Goal: Obtain resource: Obtain resource

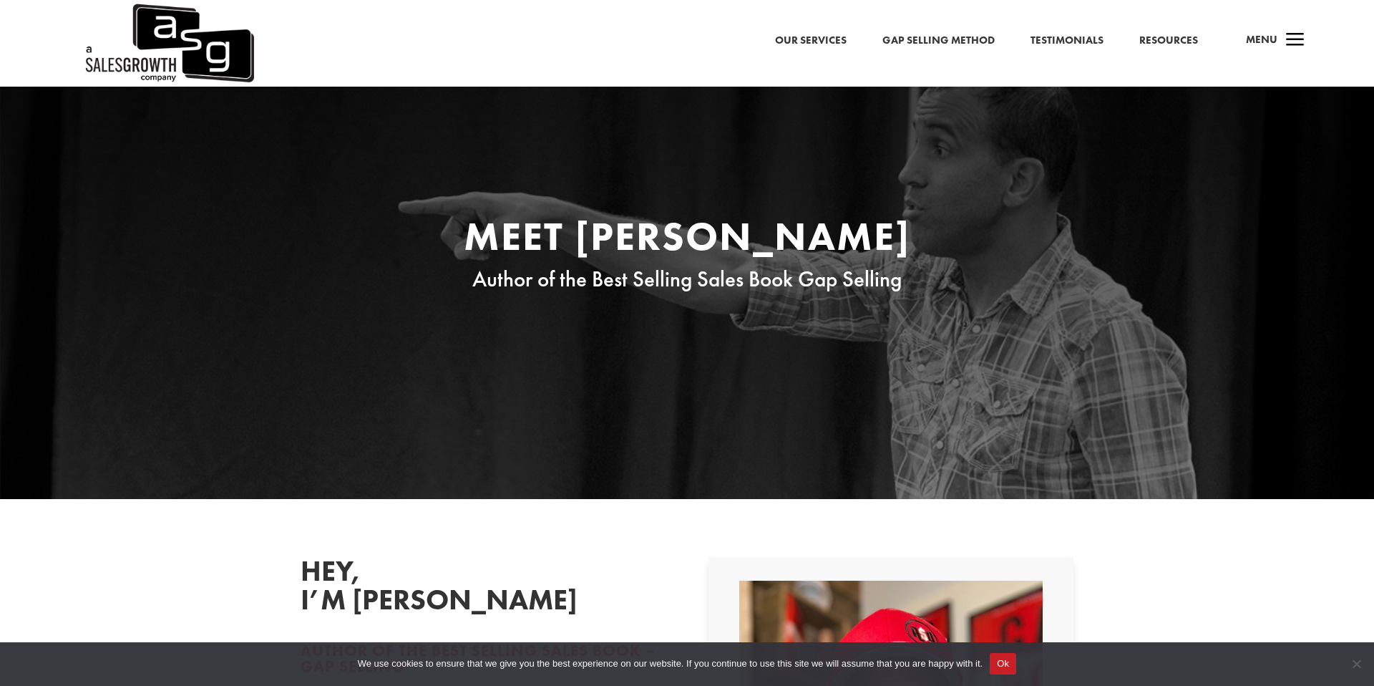
click at [1173, 37] on link "Resources" at bounding box center [1168, 40] width 59 height 19
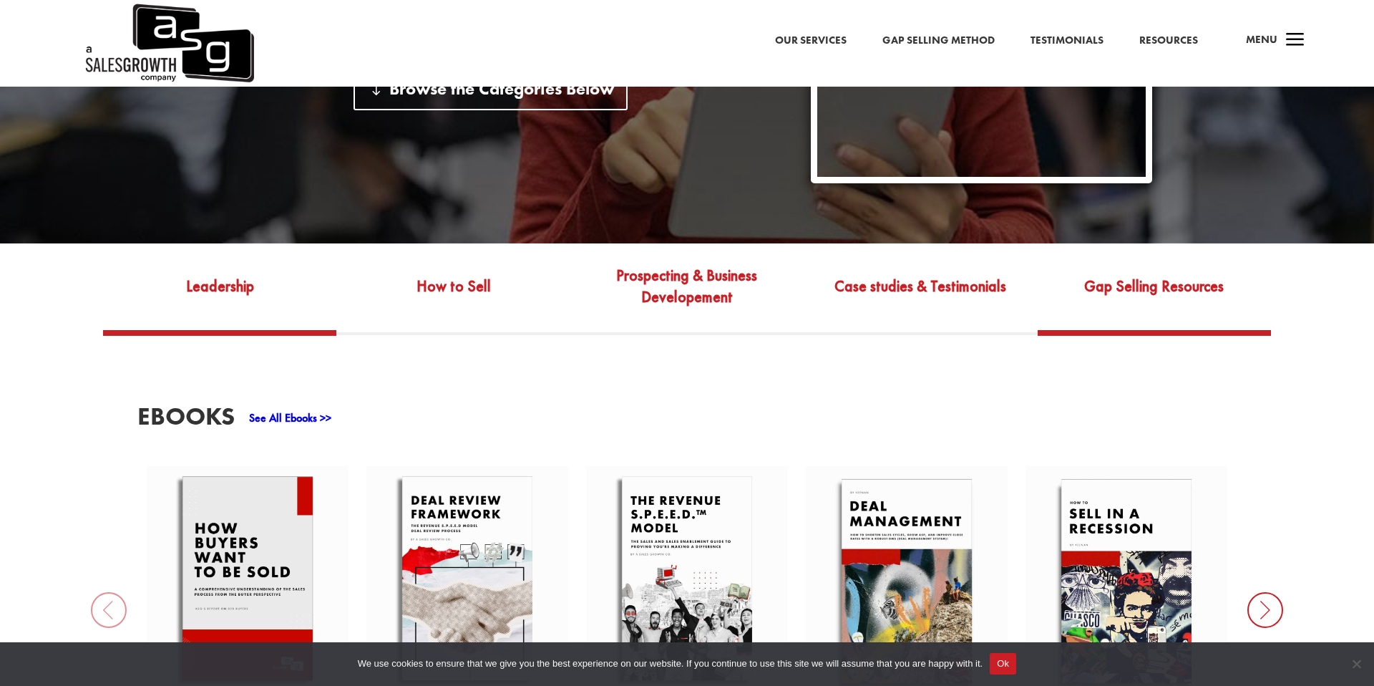
scroll to position [459, 0]
click at [1147, 277] on link "Gap Selling Resources" at bounding box center [1154, 295] width 233 height 67
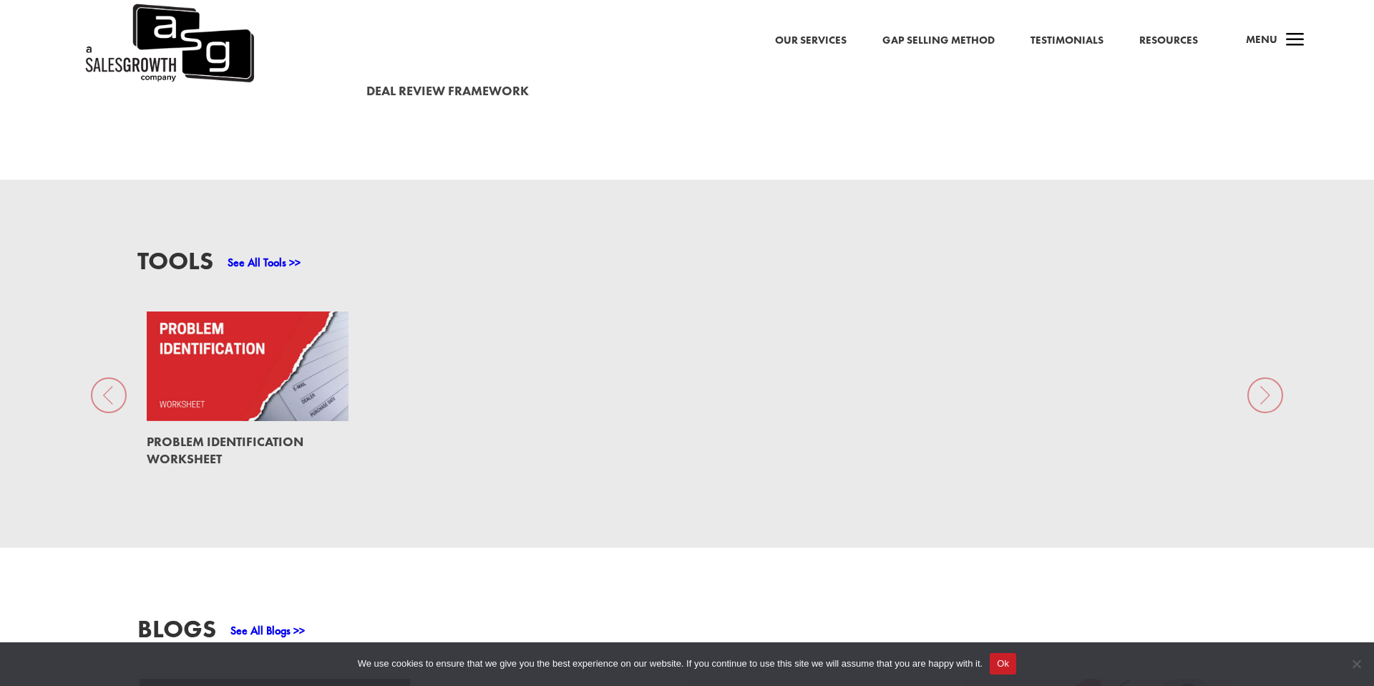
scroll to position [1104, 0]
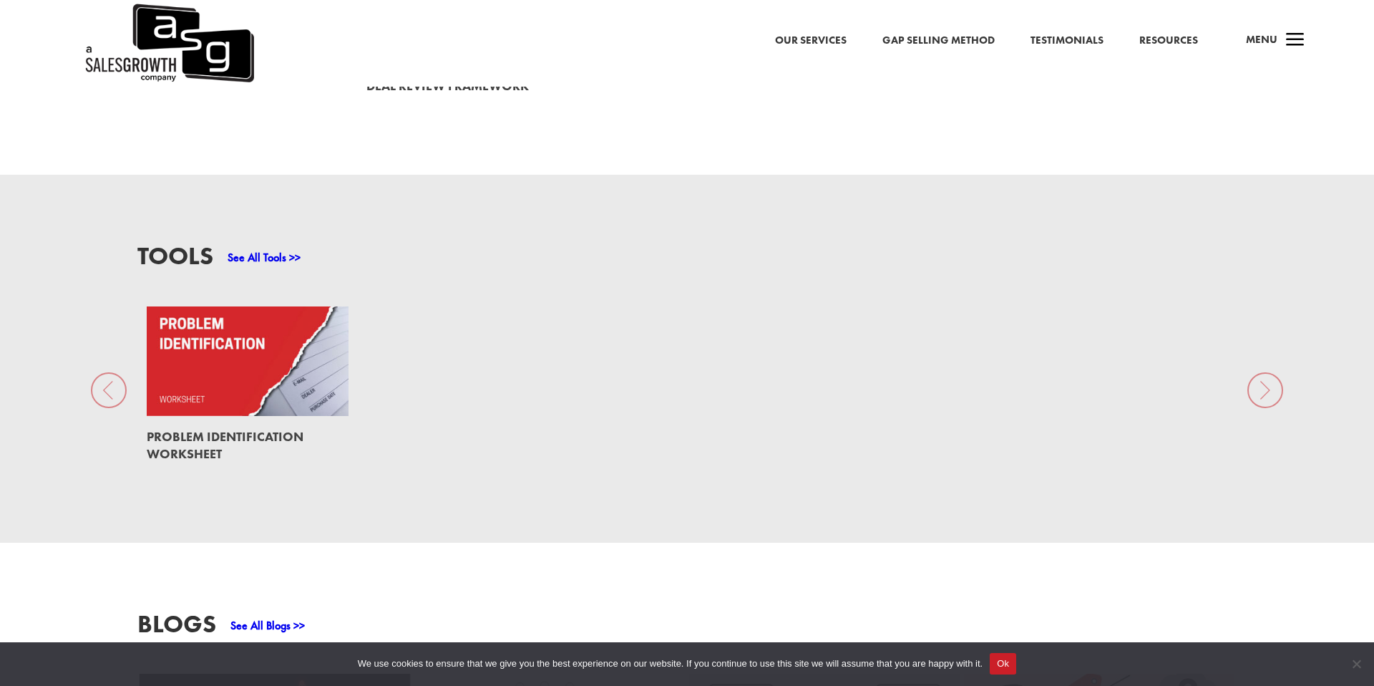
click at [187, 332] on link at bounding box center [248, 361] width 202 height 110
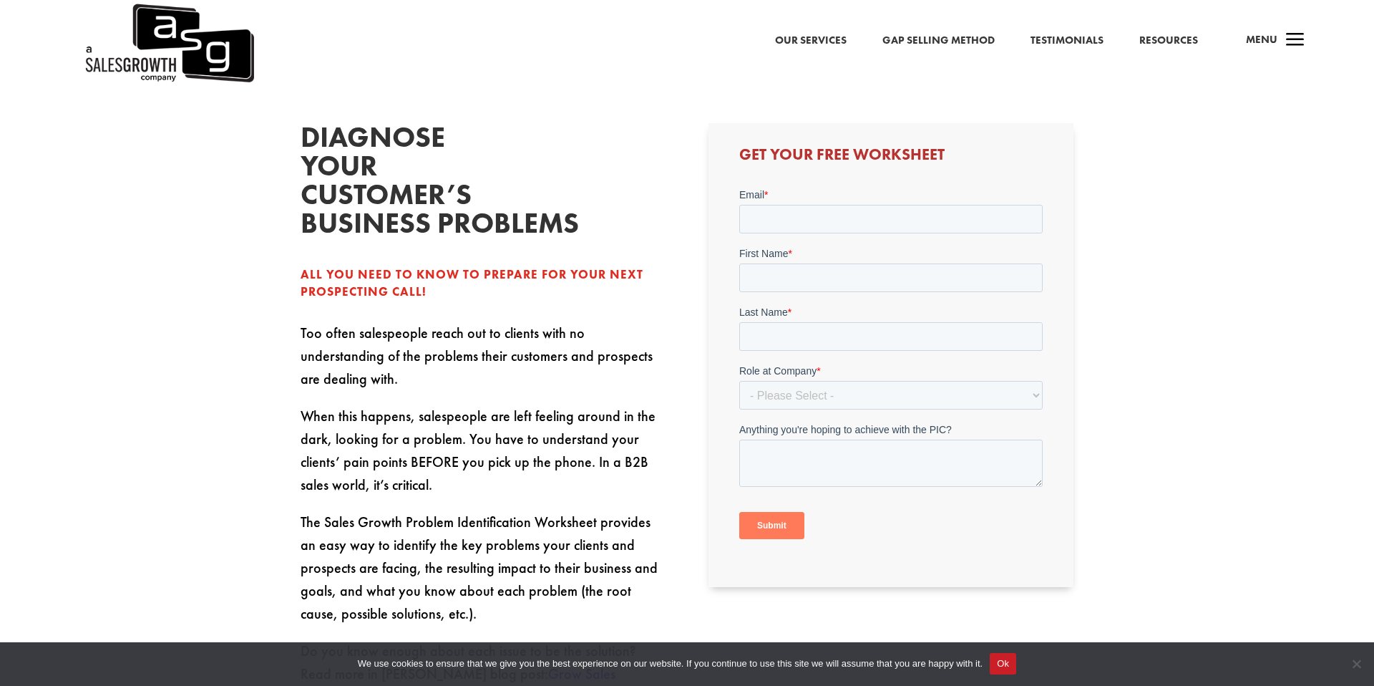
scroll to position [425, 0]
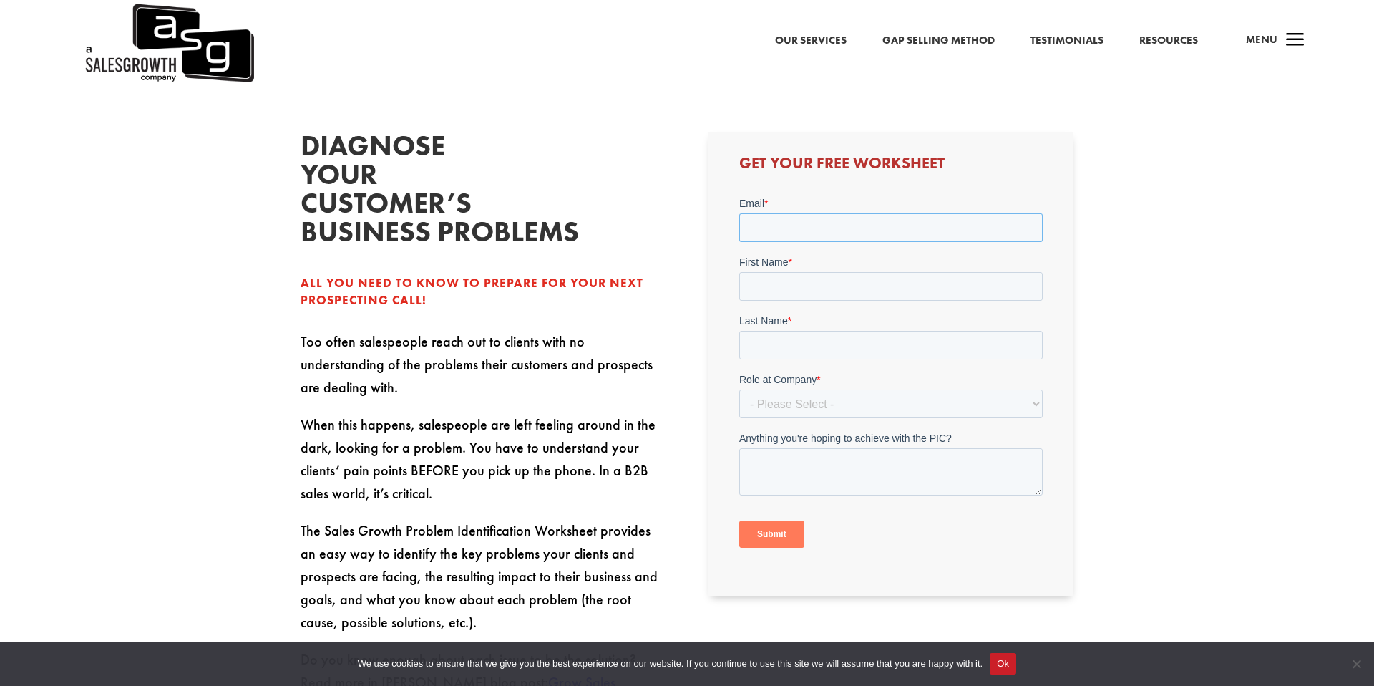
click at [767, 232] on input "Email *" at bounding box center [890, 227] width 303 height 29
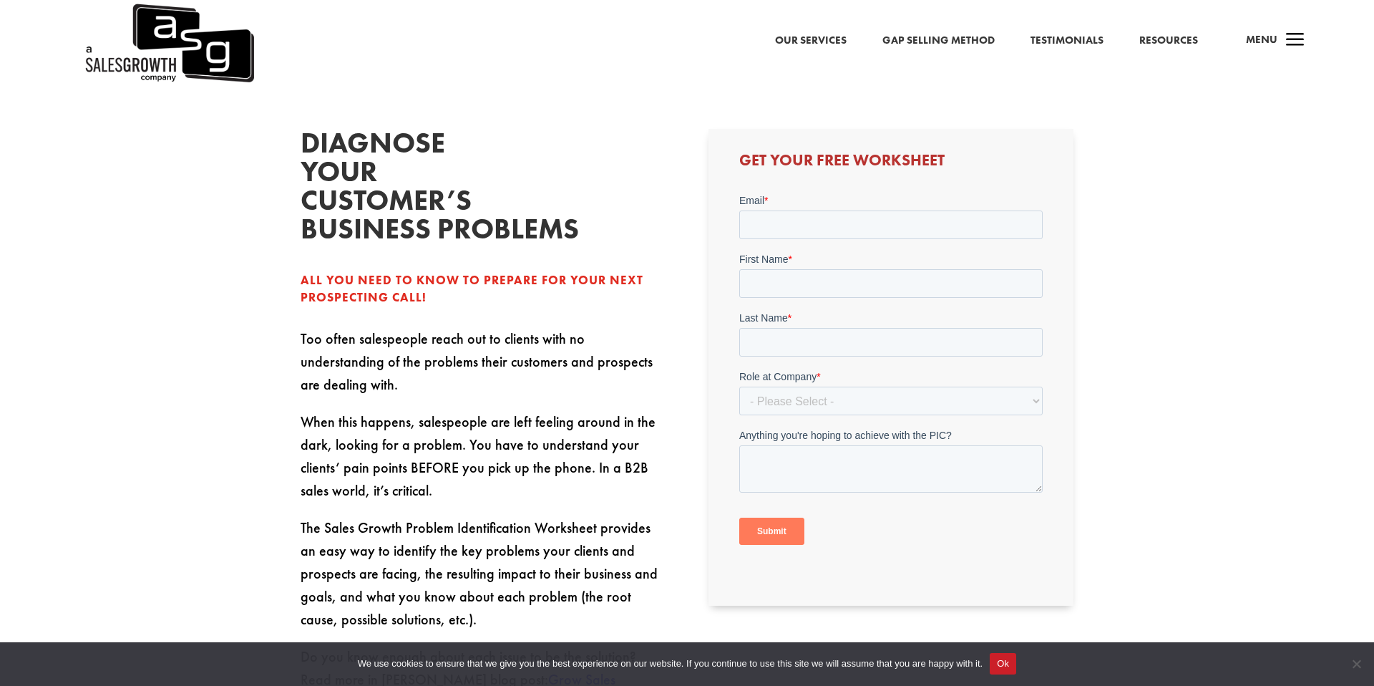
click at [689, 190] on div "Diagnose your customer’s business problems All you need to know to prepare for …" at bounding box center [687, 421] width 773 height 623
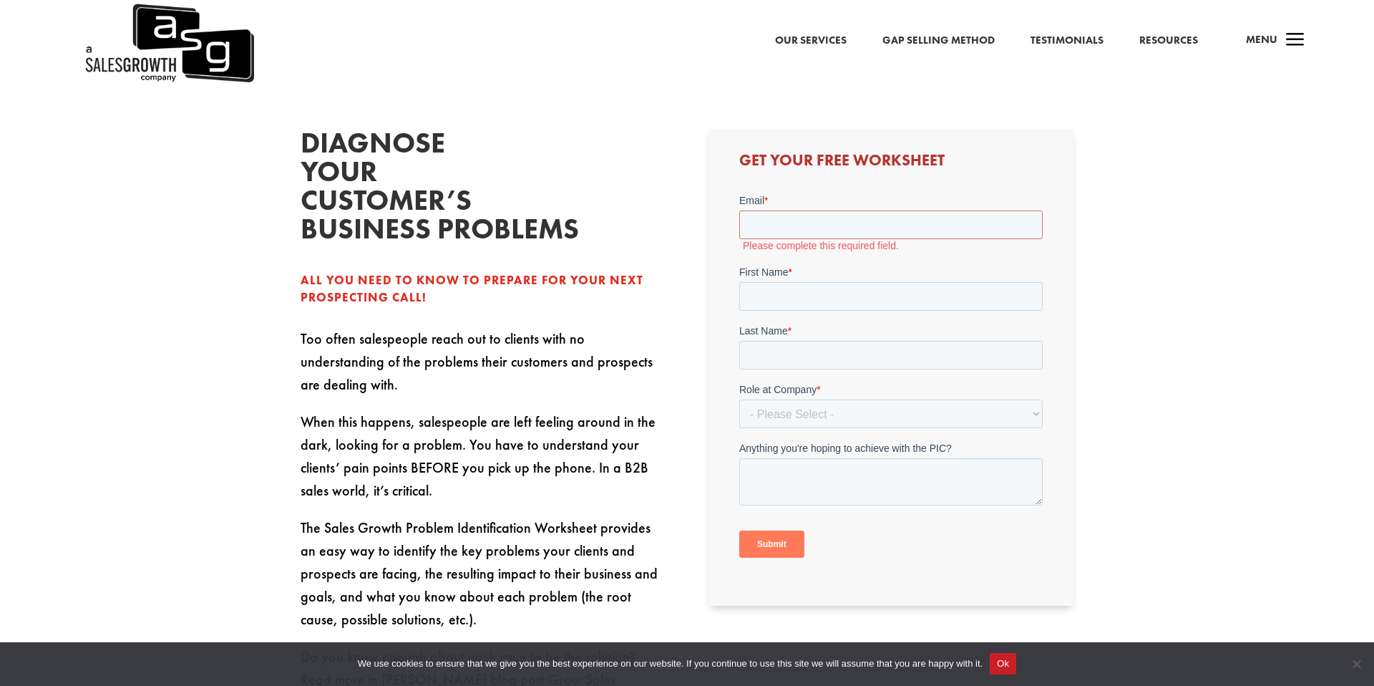
scroll to position [427, 0]
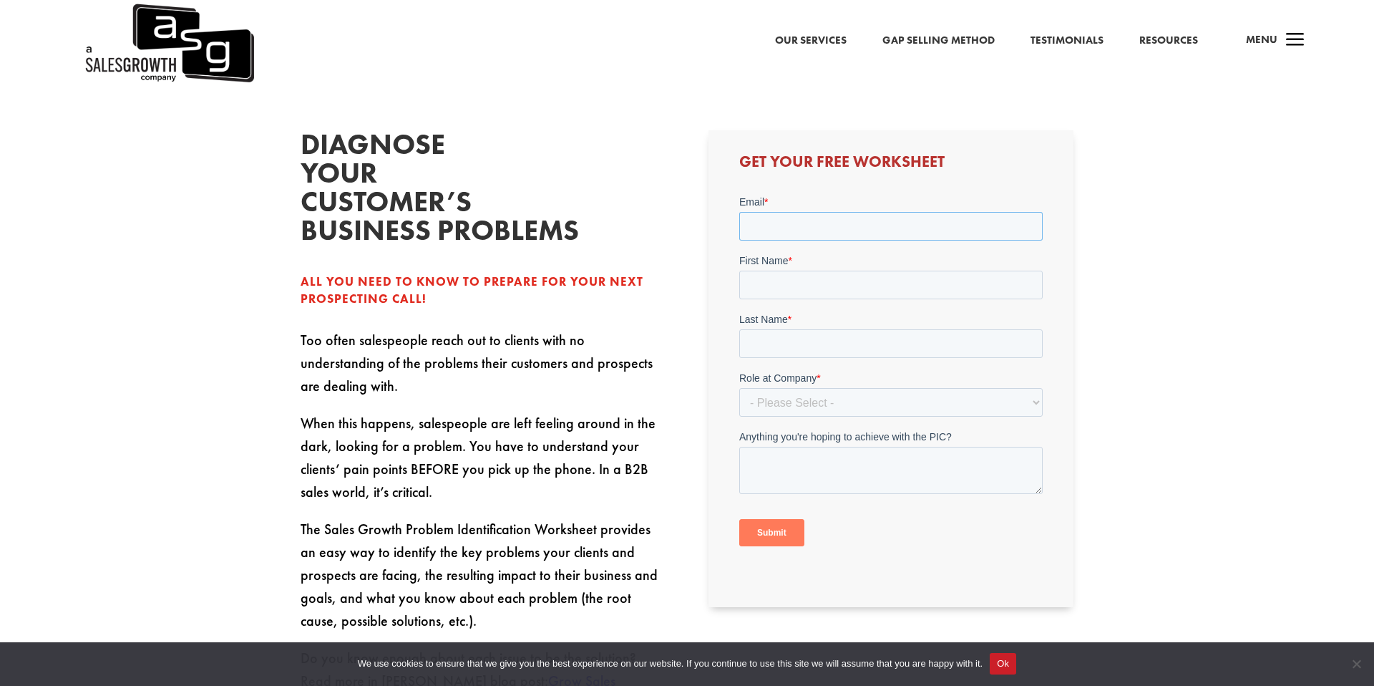
click at [817, 225] on input "Email *" at bounding box center [890, 225] width 303 height 29
type input "aaron@themarketingharbor.com"
click at [770, 293] on input "First Name *" at bounding box center [890, 284] width 303 height 29
type input "Aaron"
click at [755, 346] on input "Last Name *" at bounding box center [890, 343] width 303 height 29
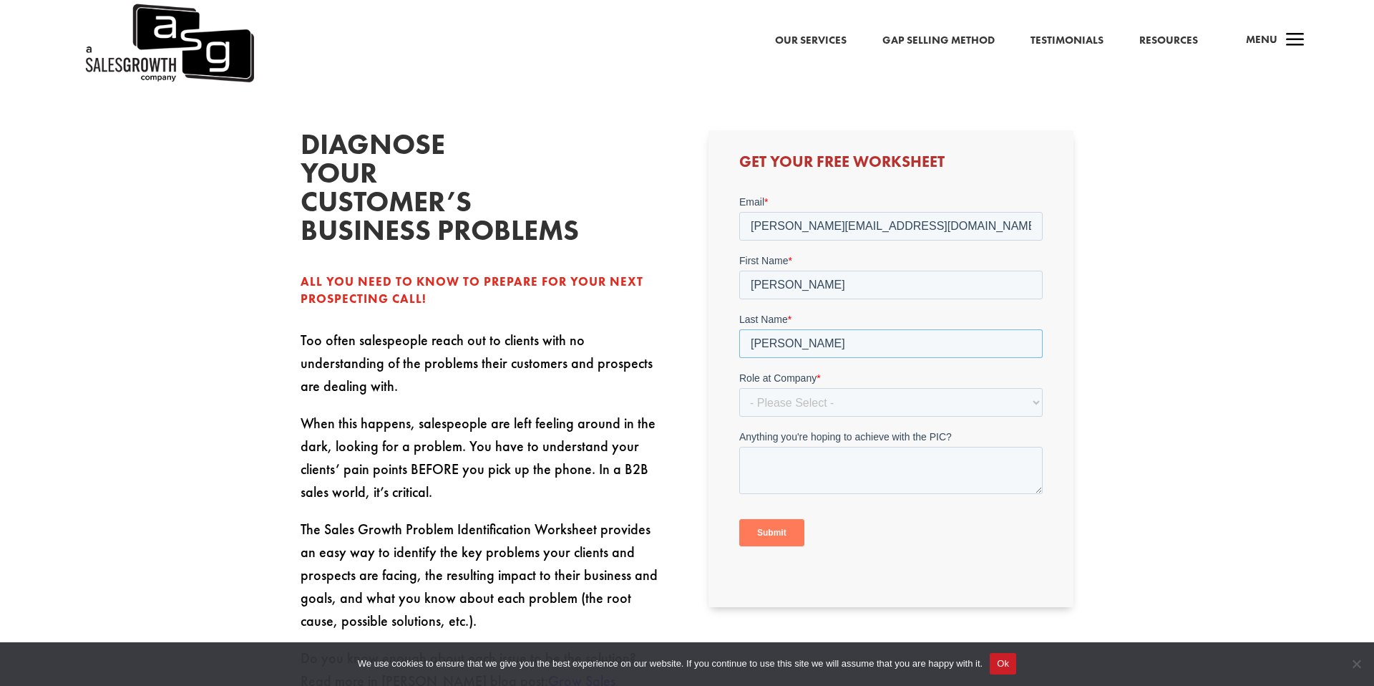
type input "Dobson"
click at [807, 398] on select "- Please Select - C-Level (CRO, CSO, etc) Senior Leadership (VP of Sales, VP of…" at bounding box center [890, 401] width 303 height 29
select select "Director/Manager (Sales Director, Regional Sales Manager, etc)"
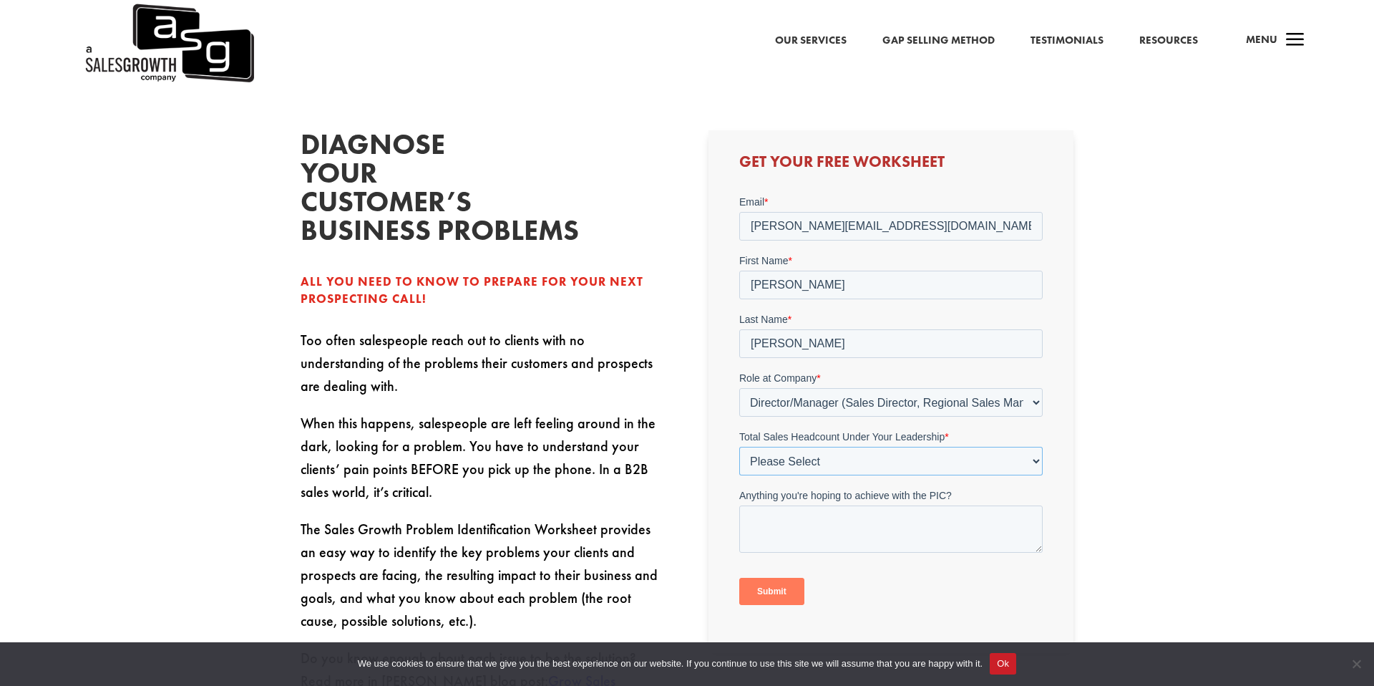
click at [781, 460] on select "Please Select Just Me 1-9 10-19 20-49 50-99 100+" at bounding box center [890, 460] width 303 height 29
select select "Just Me"
click at [776, 521] on textarea "Anything you're hoping to achieve with the PIC?" at bounding box center [890, 528] width 303 height 47
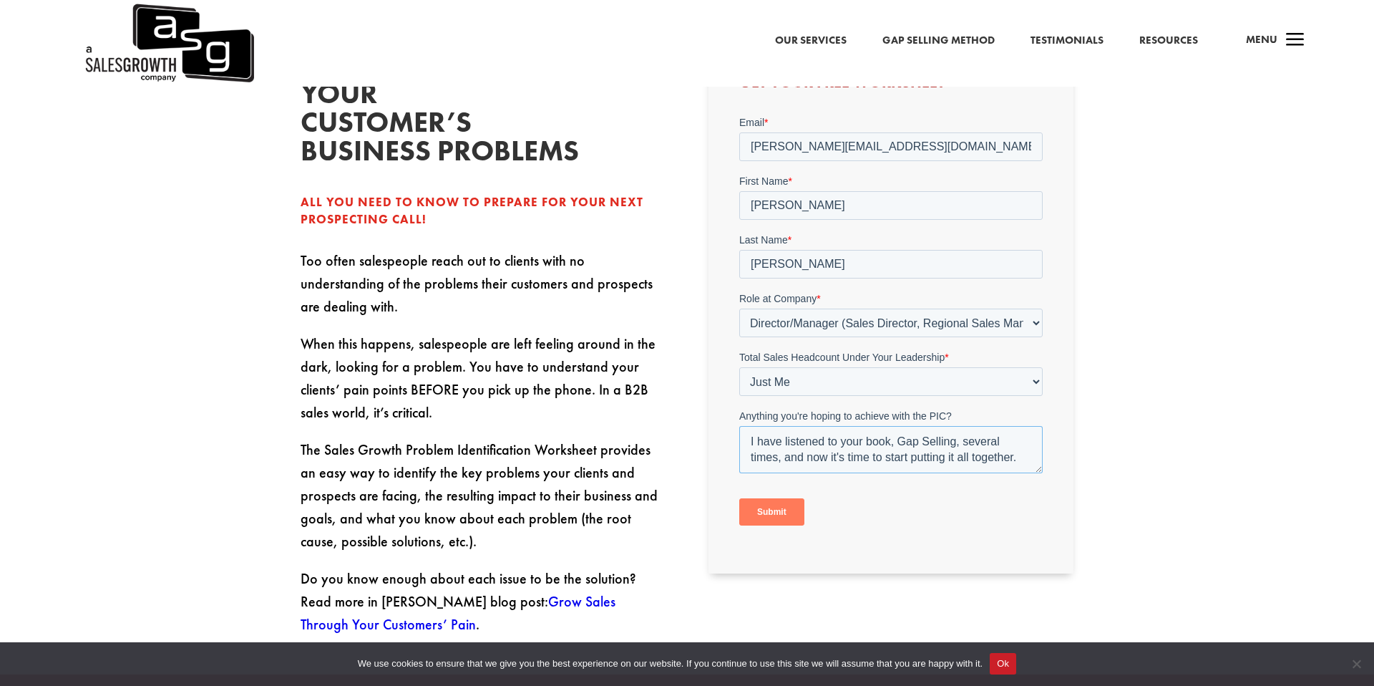
scroll to position [510, 0]
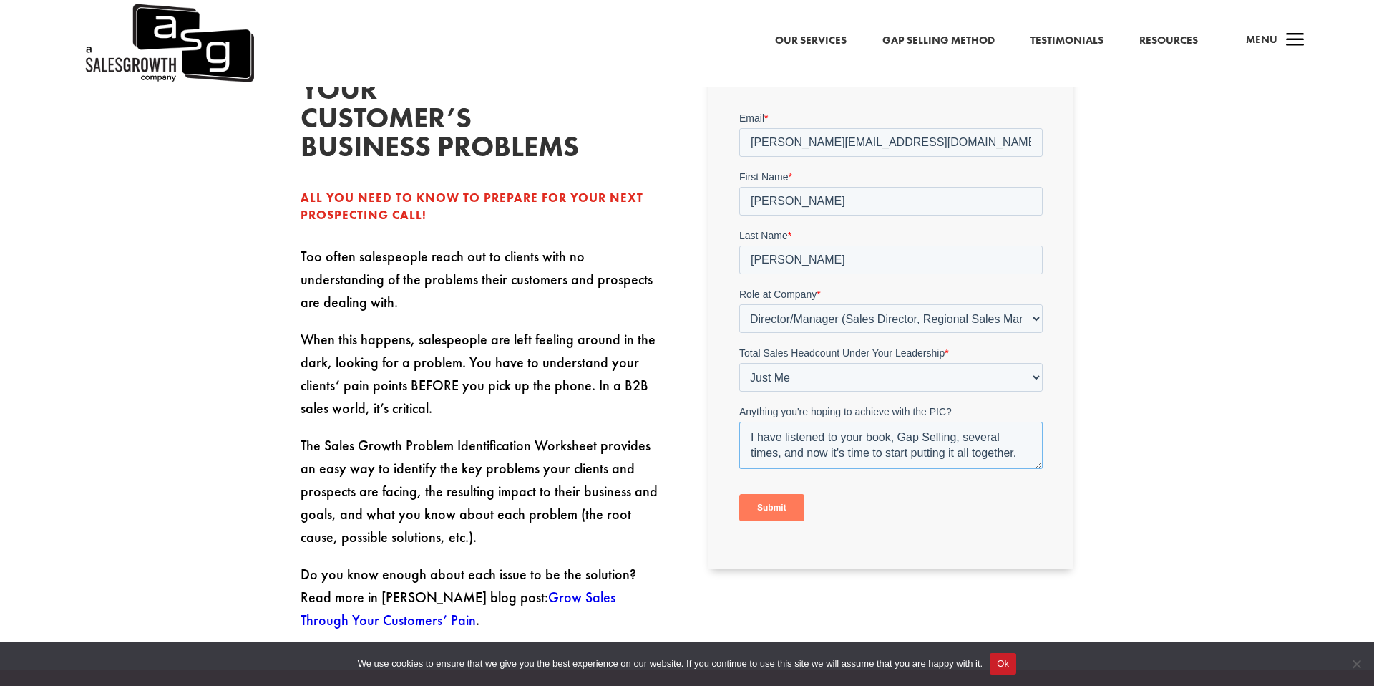
click at [958, 439] on textarea "I have listened to your book, Gap Selling, several times, and now it's time to …" at bounding box center [890, 444] width 303 height 47
type textarea "I have listened to your book, Gap Selling(Audible purchase), several times, and…"
click at [773, 507] on input "Submit" at bounding box center [771, 506] width 65 height 27
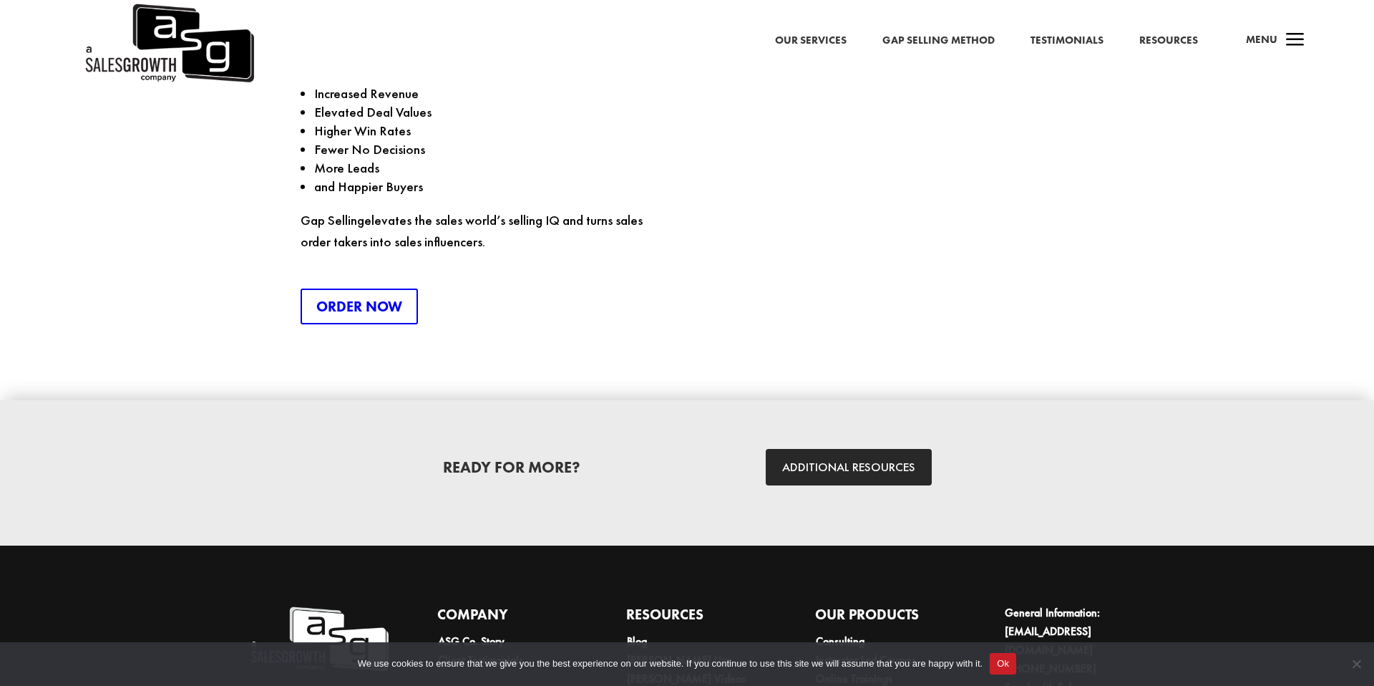
scroll to position [1997, 0]
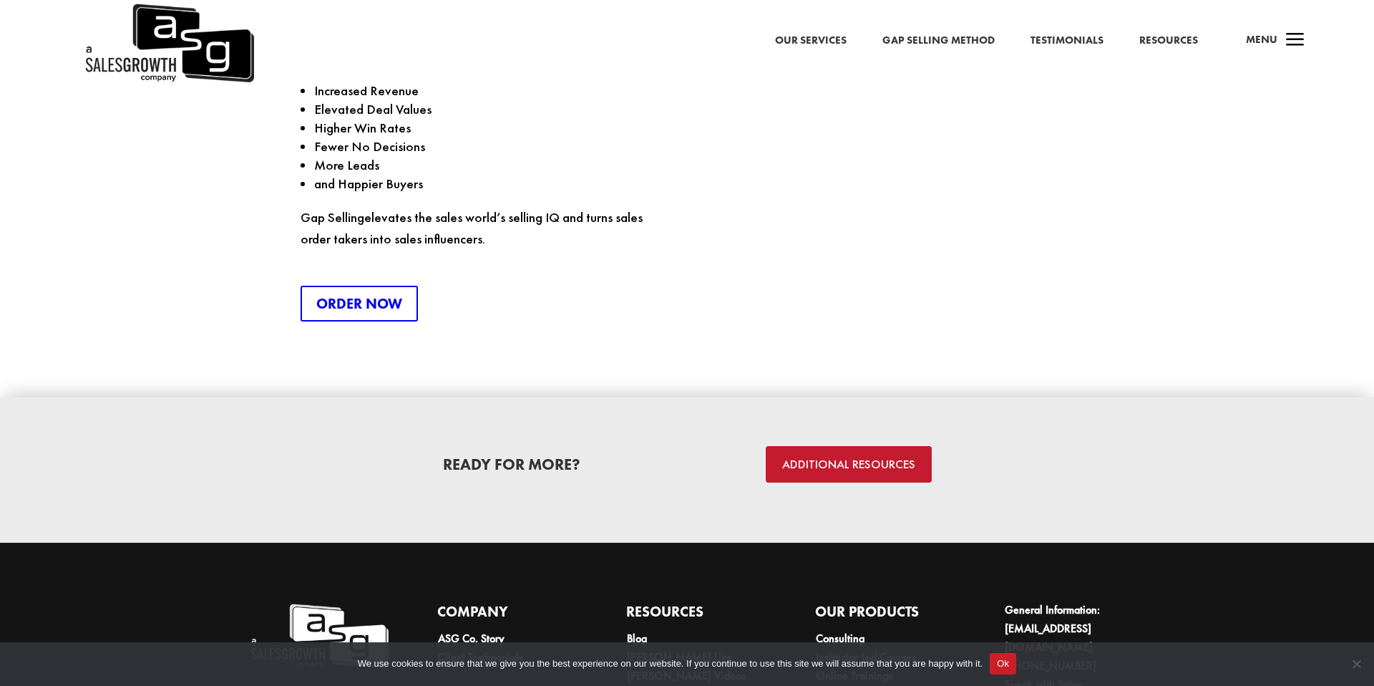
click at [858, 446] on link "ADDITIONAL RESOURCES" at bounding box center [849, 464] width 166 height 37
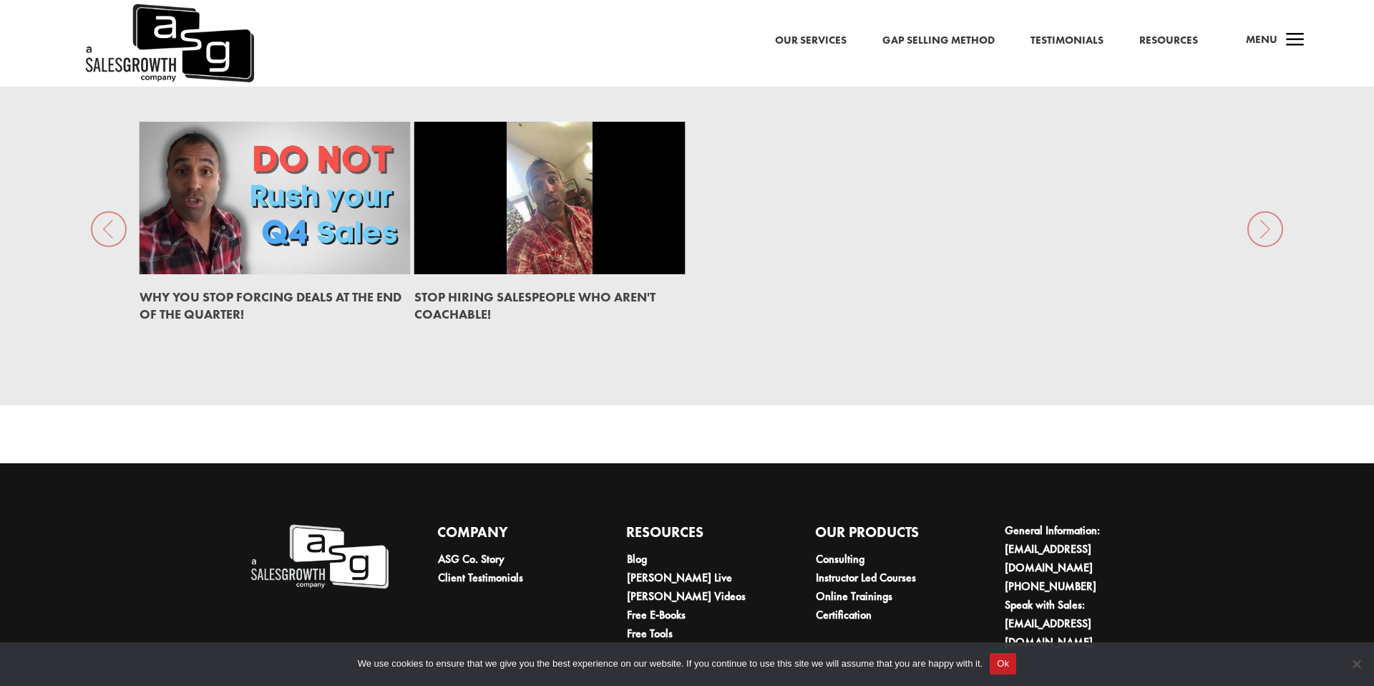
scroll to position [2390, 0]
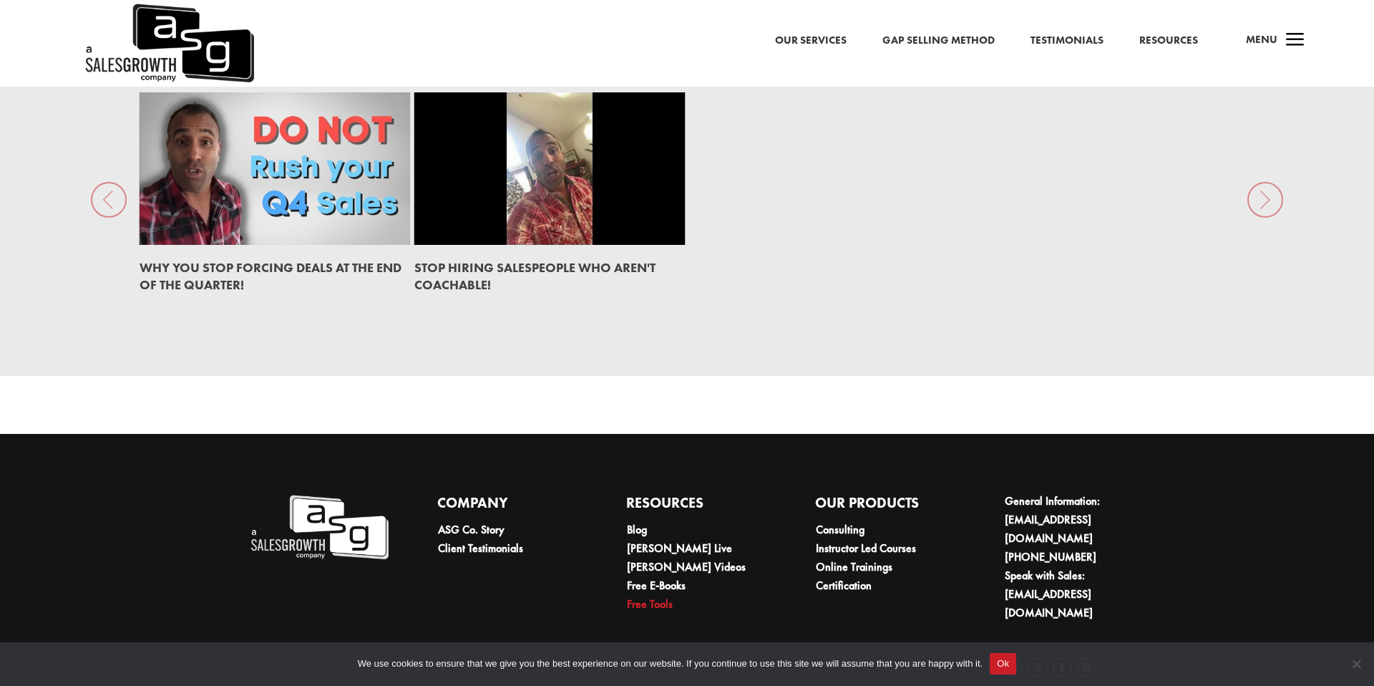
click at [641, 596] on link "Free Tools" at bounding box center [650, 603] width 46 height 15
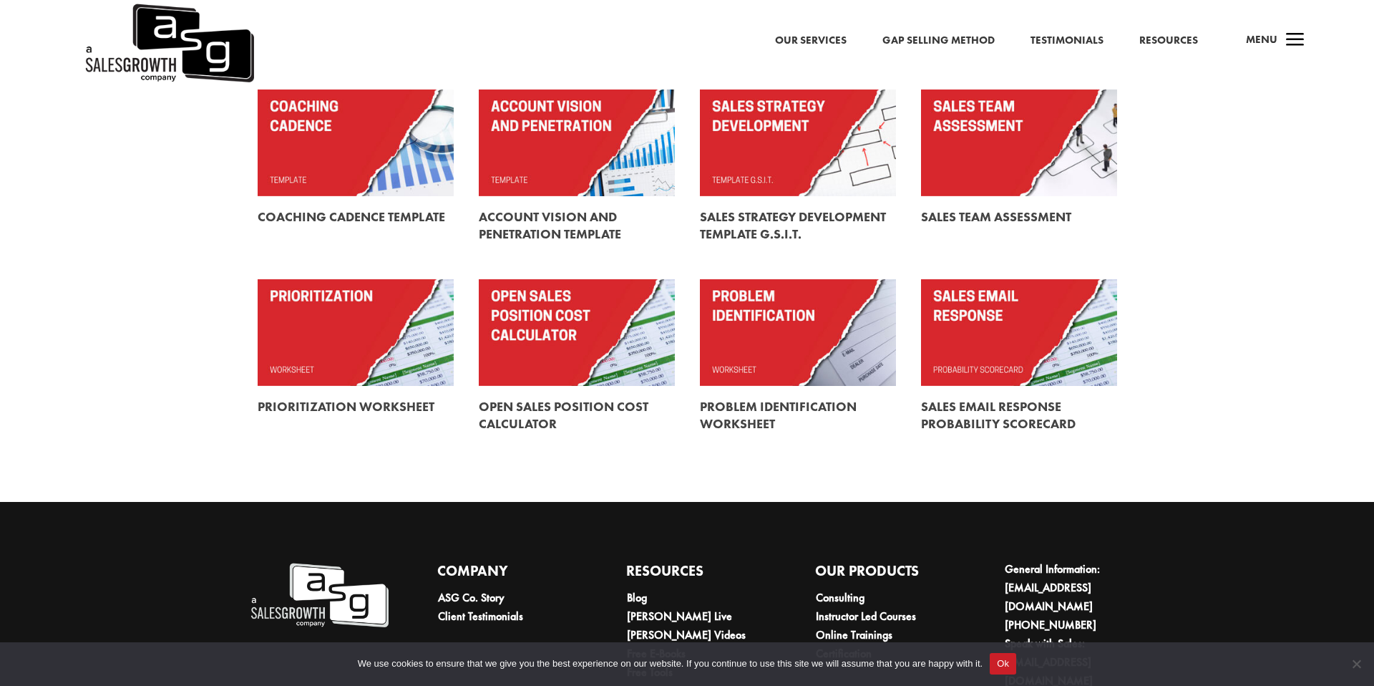
scroll to position [412, 0]
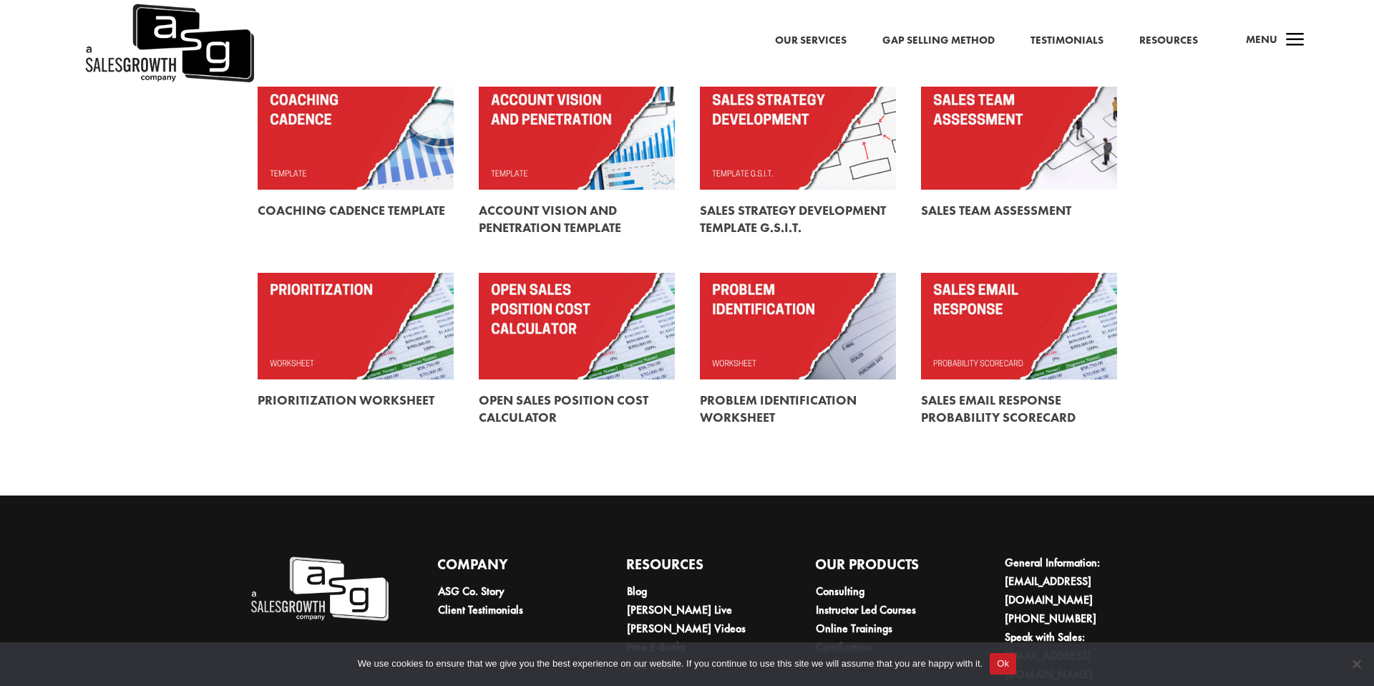
click at [784, 339] on link at bounding box center [798, 326] width 196 height 107
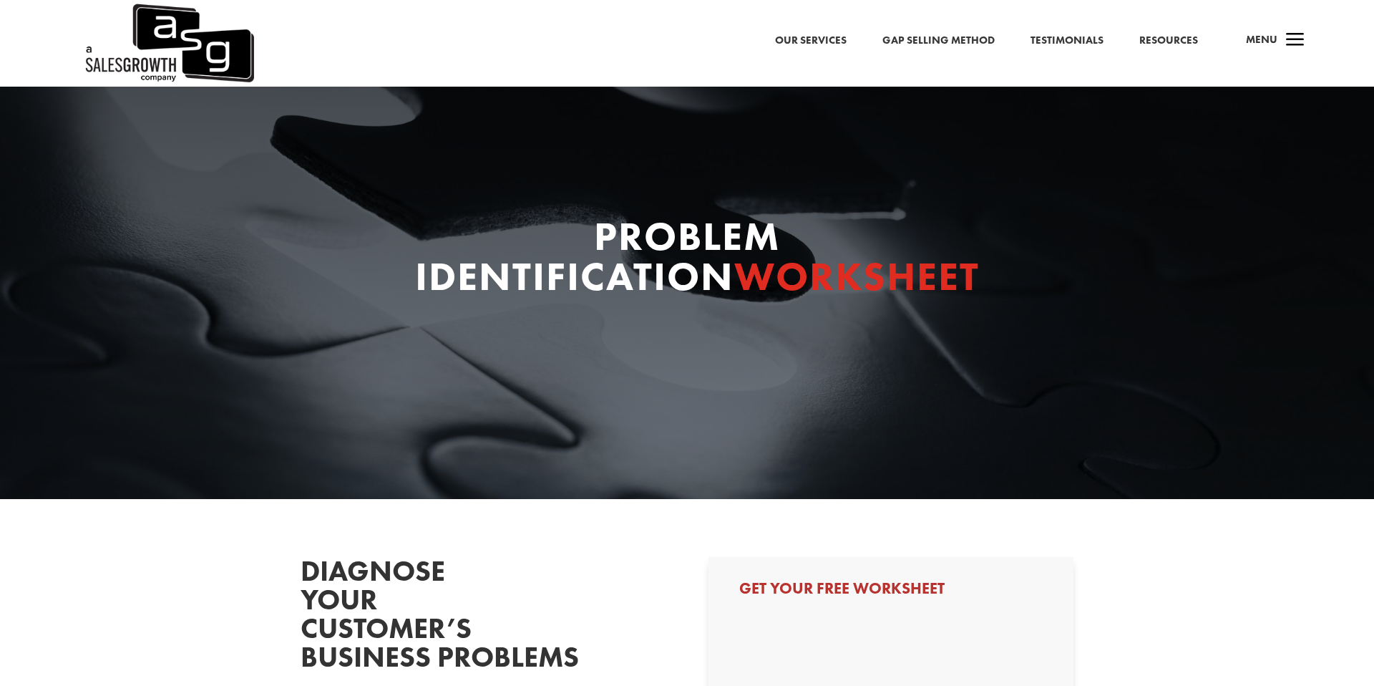
select select "Director/Manager (Sales Director, Regional Sales Manager, etc)"
select select "Just Me"
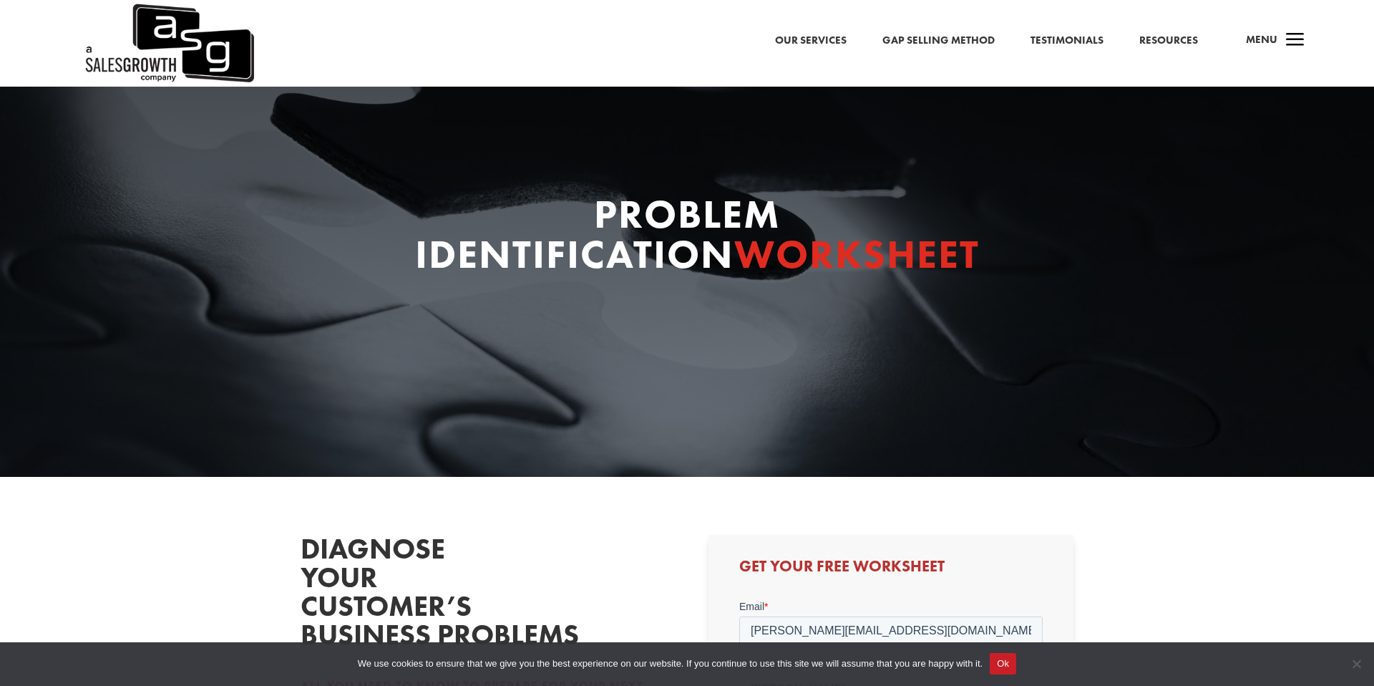
scroll to position [21, 0]
